Goal: Task Accomplishment & Management: Use online tool/utility

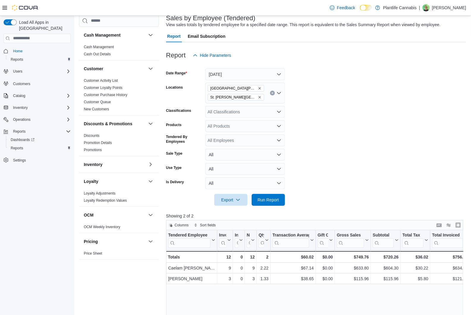
scroll to position [171, 0]
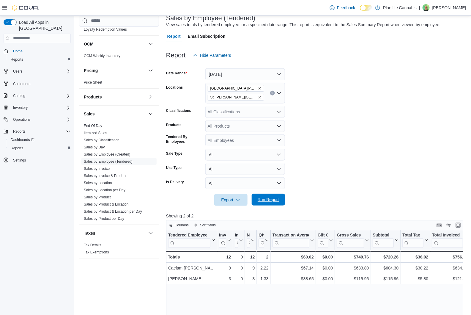
click at [265, 201] on span "Run Report" at bounding box center [268, 199] width 21 height 6
click at [279, 112] on icon "Open list of options" at bounding box center [279, 112] width 4 height 2
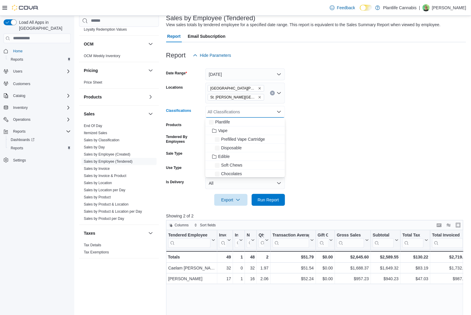
click at [279, 112] on icon "Close list of options" at bounding box center [279, 112] width 4 height 2
click at [279, 112] on icon "Open list of options" at bounding box center [279, 112] width 4 height 2
click at [244, 143] on span "Accessory Group" at bounding box center [234, 145] width 32 height 6
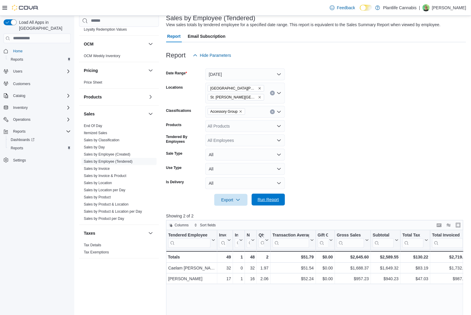
click at [271, 198] on span "Run Report" at bounding box center [268, 199] width 21 height 6
click at [272, 113] on icon "Clear input" at bounding box center [272, 112] width 2 height 2
click at [269, 199] on span "Run Report" at bounding box center [268, 199] width 21 height 6
